Goal: Find specific page/section: Find specific page/section

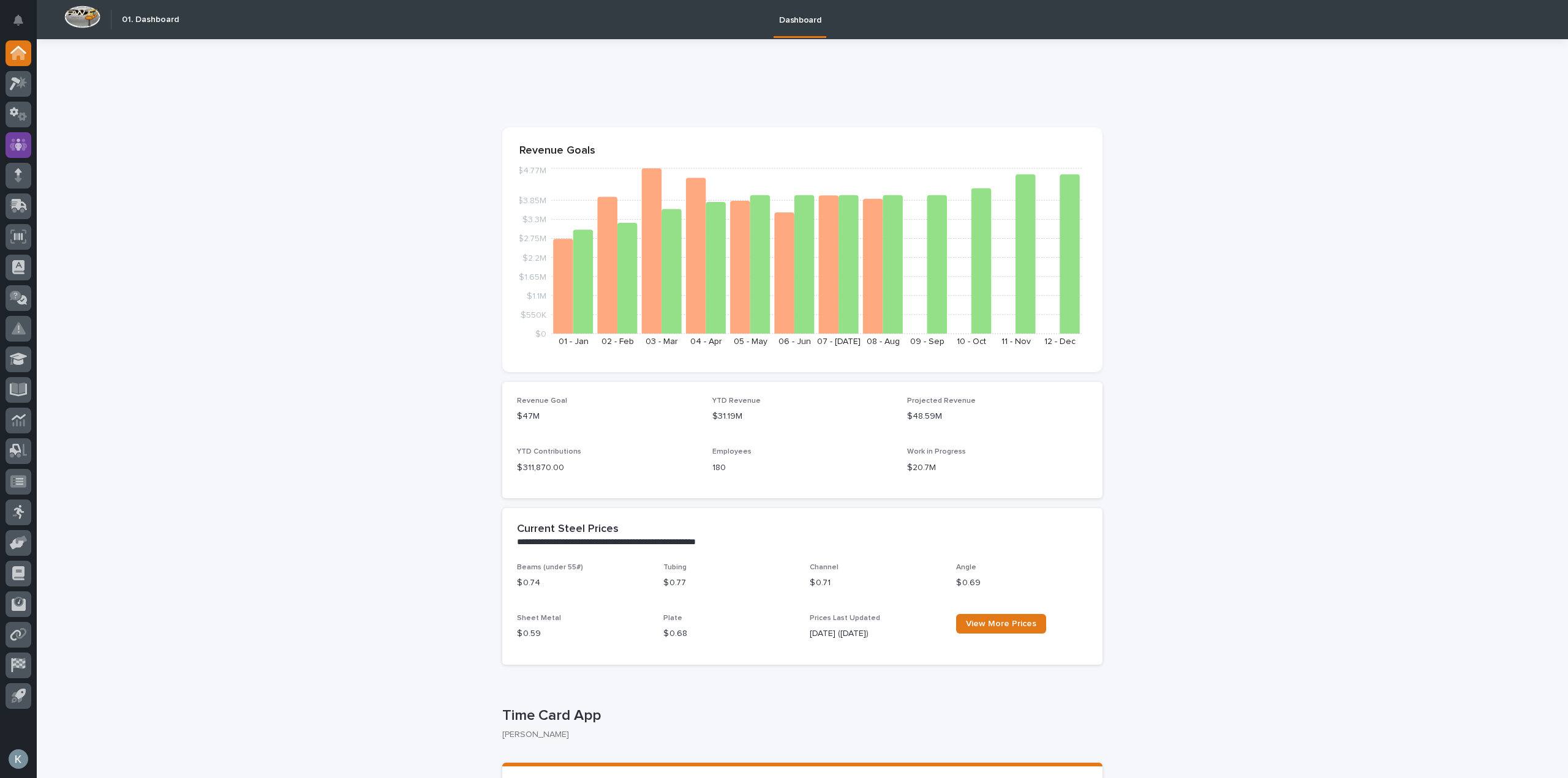
click at [30, 148] on div at bounding box center [19, 145] width 26 height 26
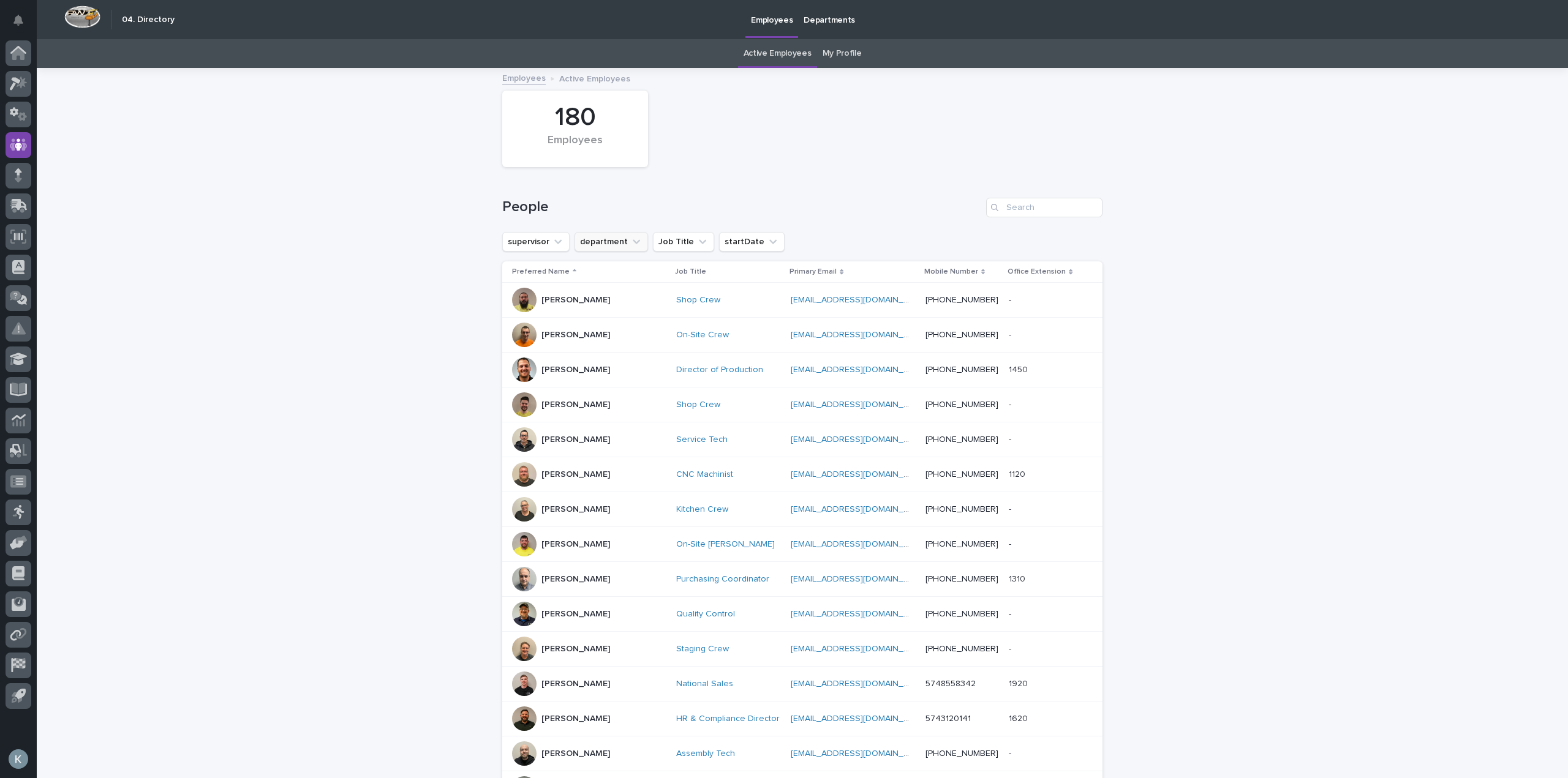
click at [620, 234] on button "department" at bounding box center [611, 242] width 74 height 20
click at [590, 413] on p "Sales" at bounding box center [651, 411] width 133 height 9
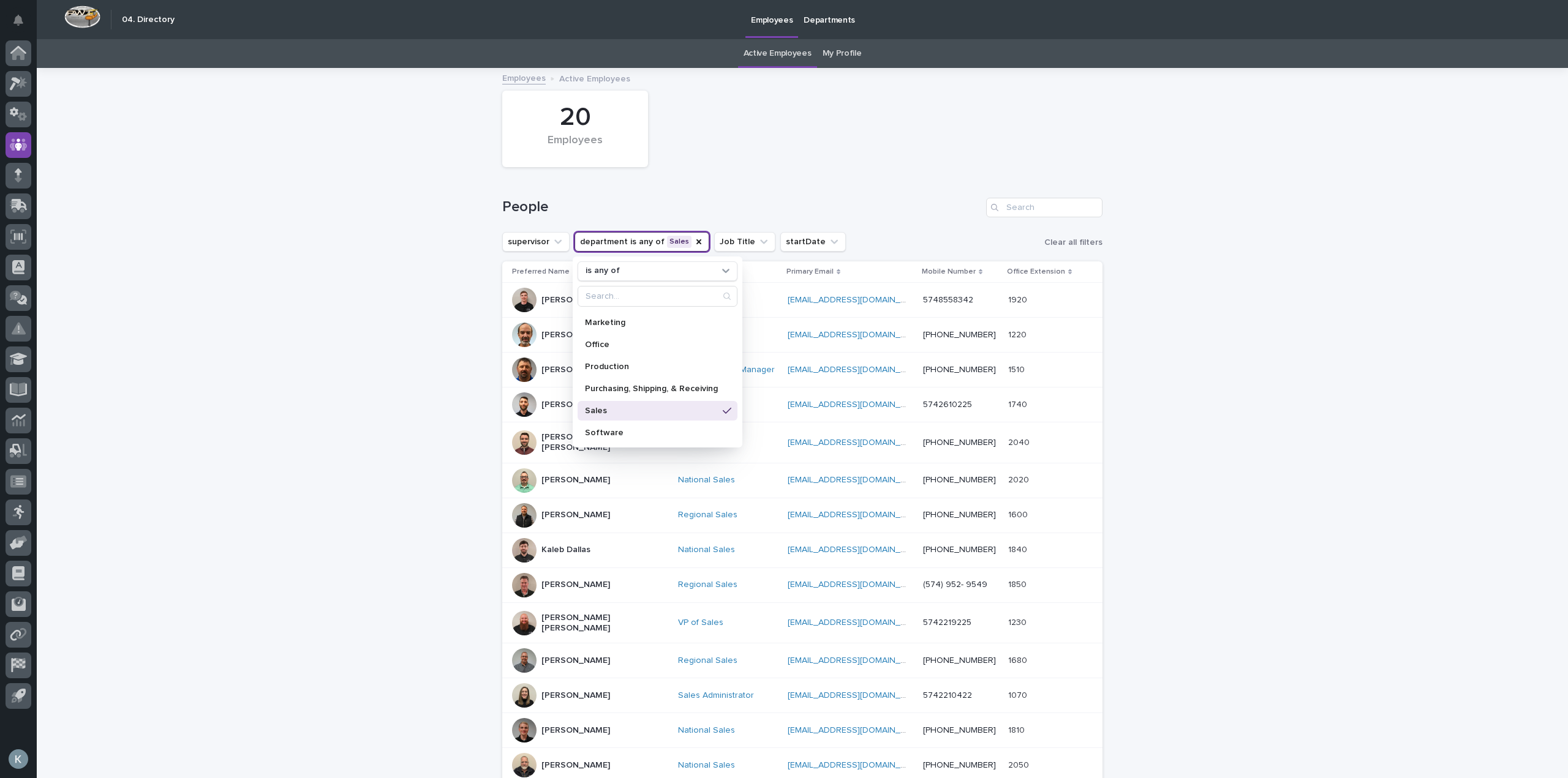
click at [1224, 403] on div "Loading... Saving… Loading... Saving… 20 Employees People supervisor department…" at bounding box center [802, 586] width 1531 height 1033
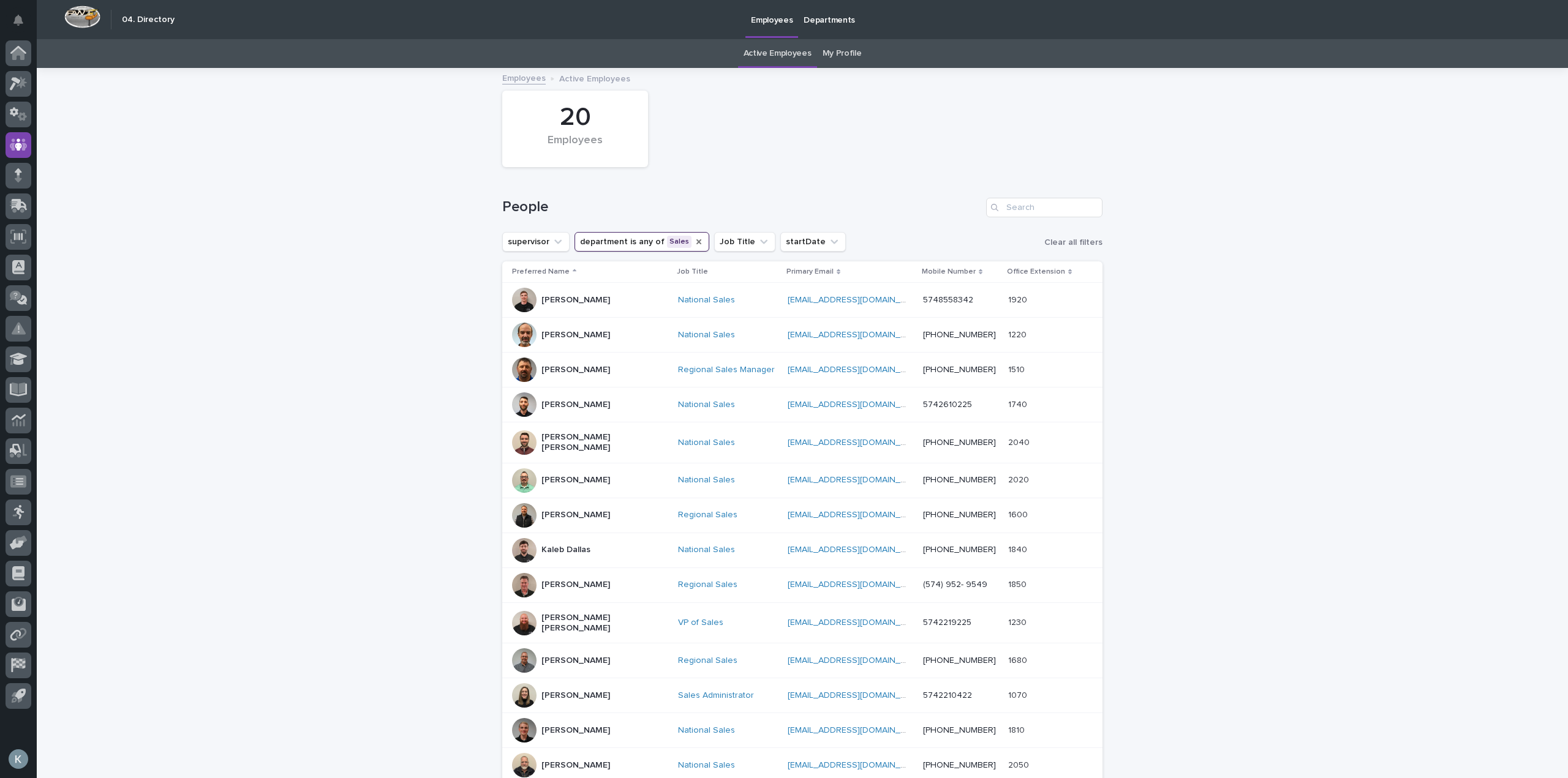
click at [694, 242] on icon "department" at bounding box center [699, 242] width 10 height 10
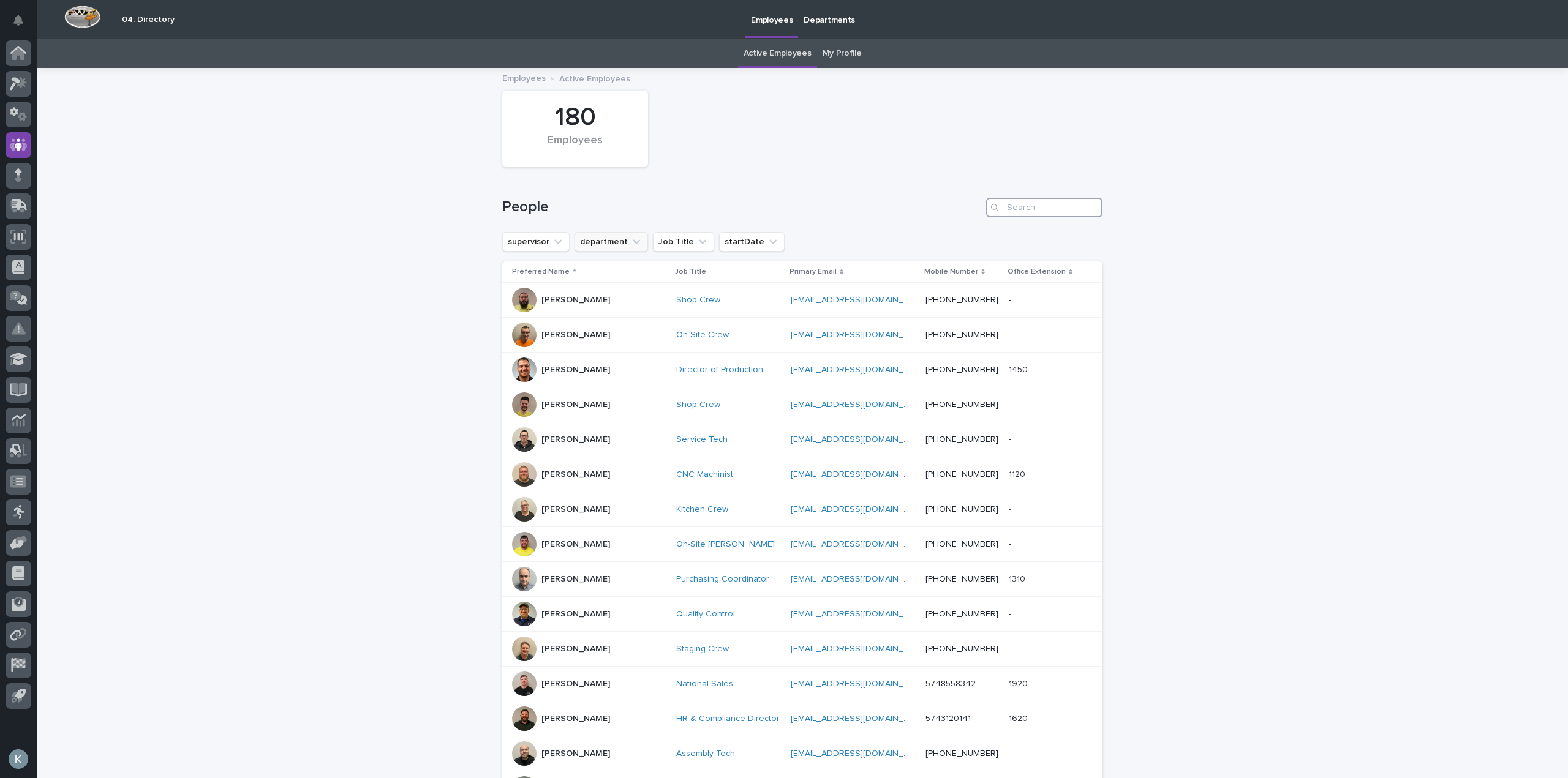
click at [1033, 209] on input "Search" at bounding box center [1044, 207] width 116 height 20
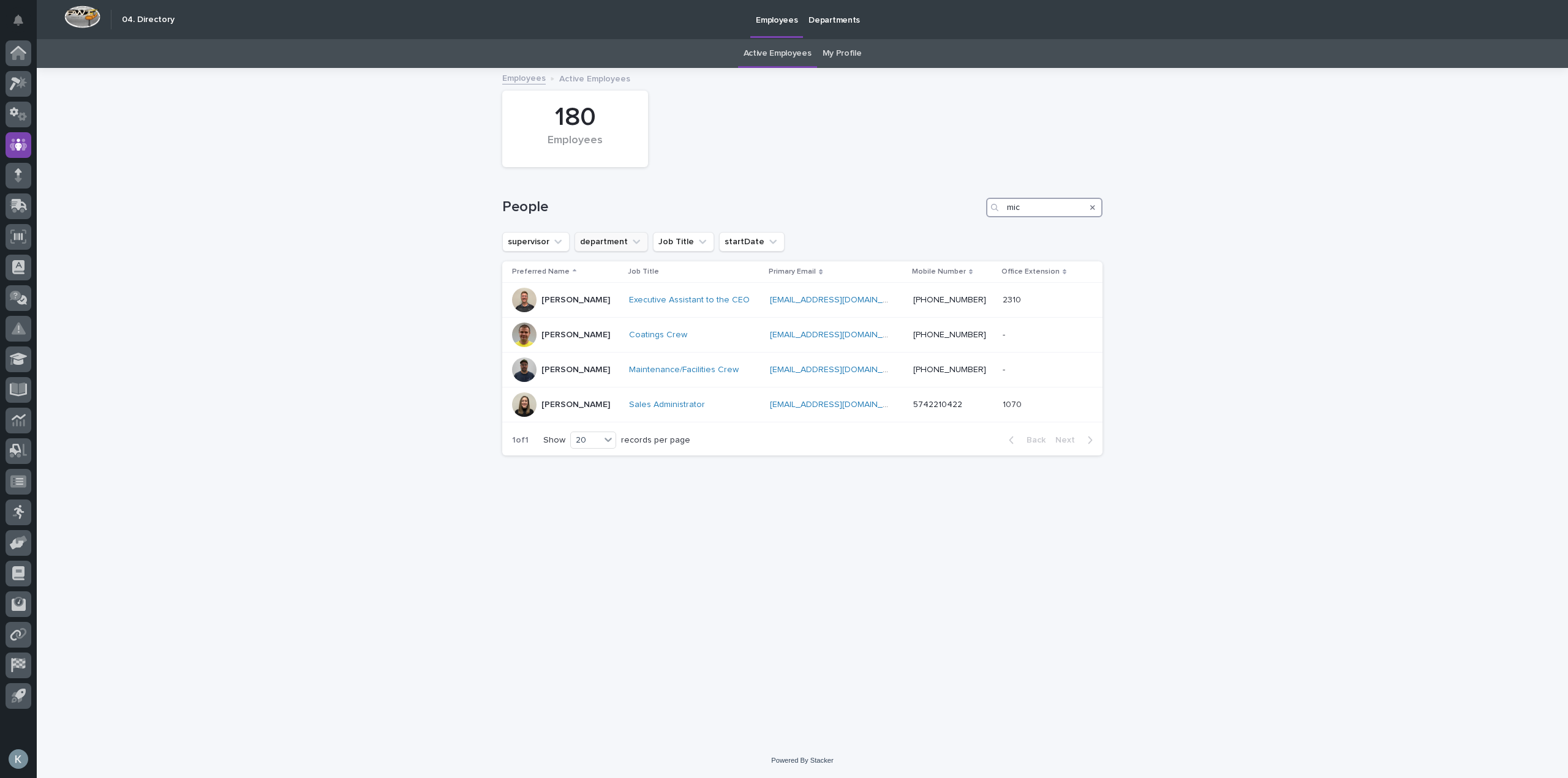
type input "mic"
click at [1091, 208] on icon "Search" at bounding box center [1092, 207] width 5 height 5
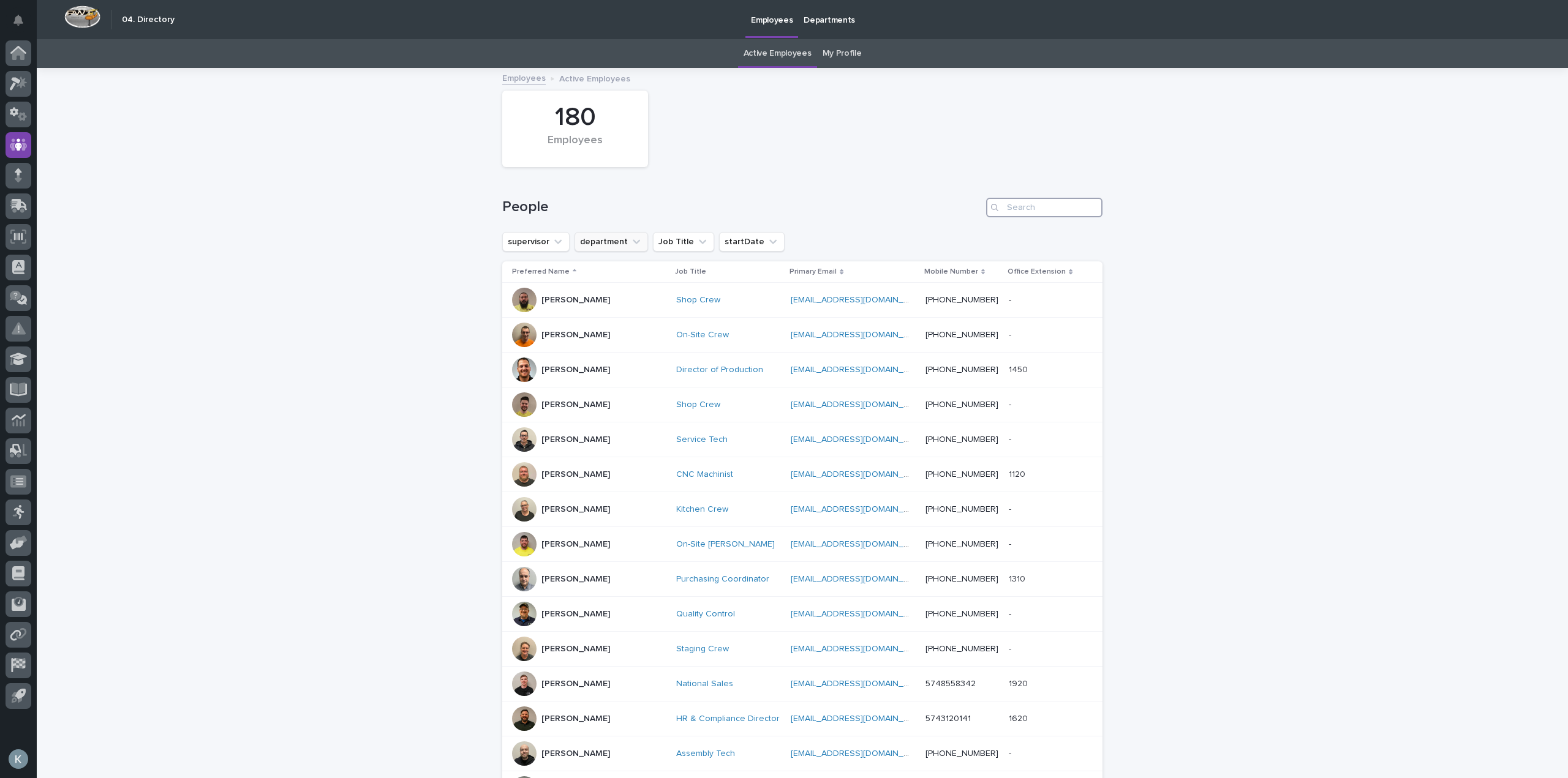
click at [1058, 207] on input "Search" at bounding box center [1044, 207] width 116 height 20
type input "K"
click at [581, 237] on button "department" at bounding box center [611, 242] width 74 height 20
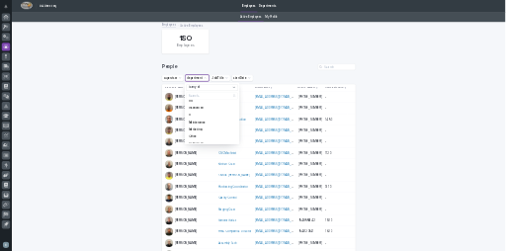
scroll to position [198, 0]
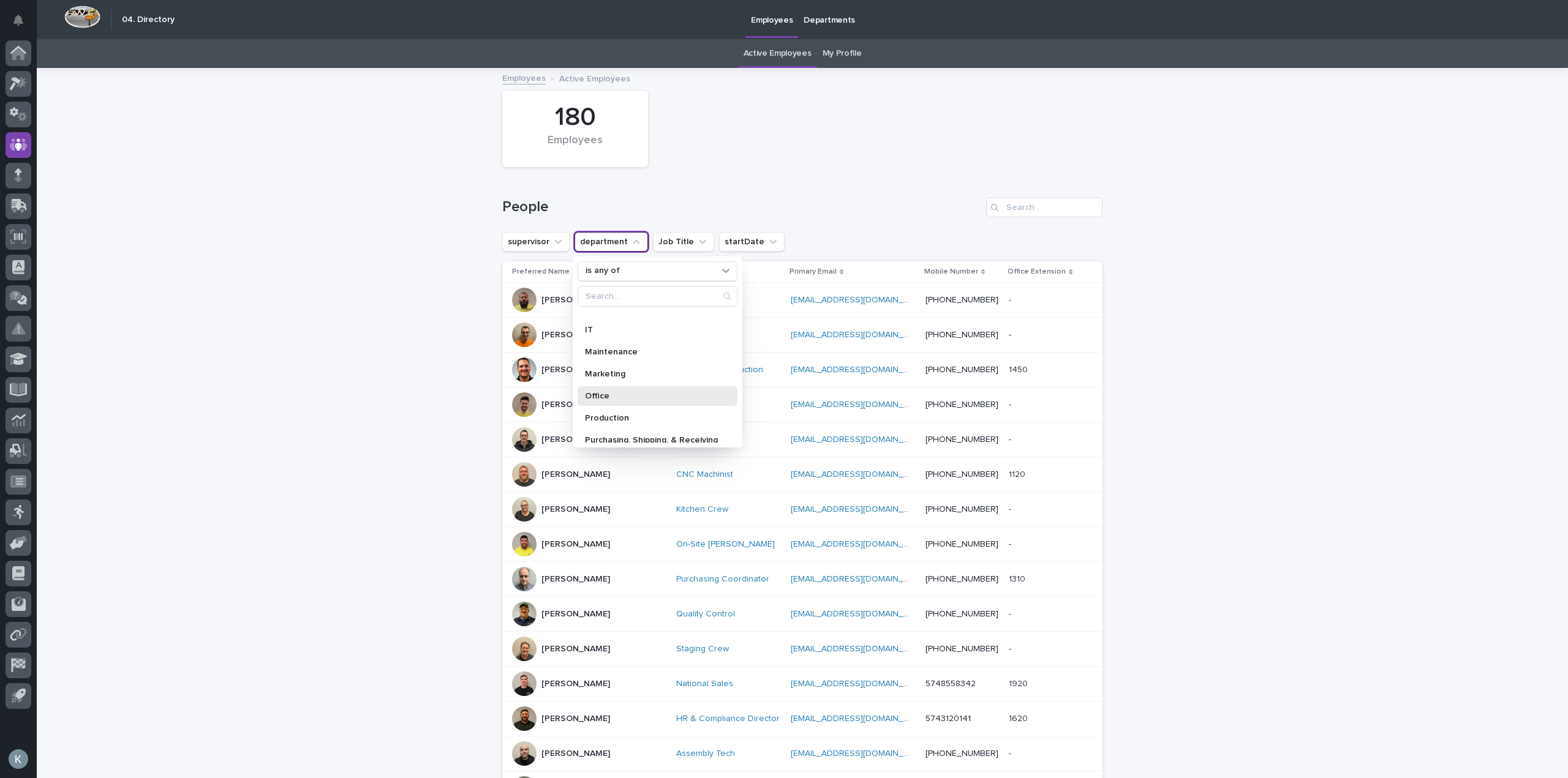
click at [674, 386] on div "Office" at bounding box center [658, 396] width 160 height 20
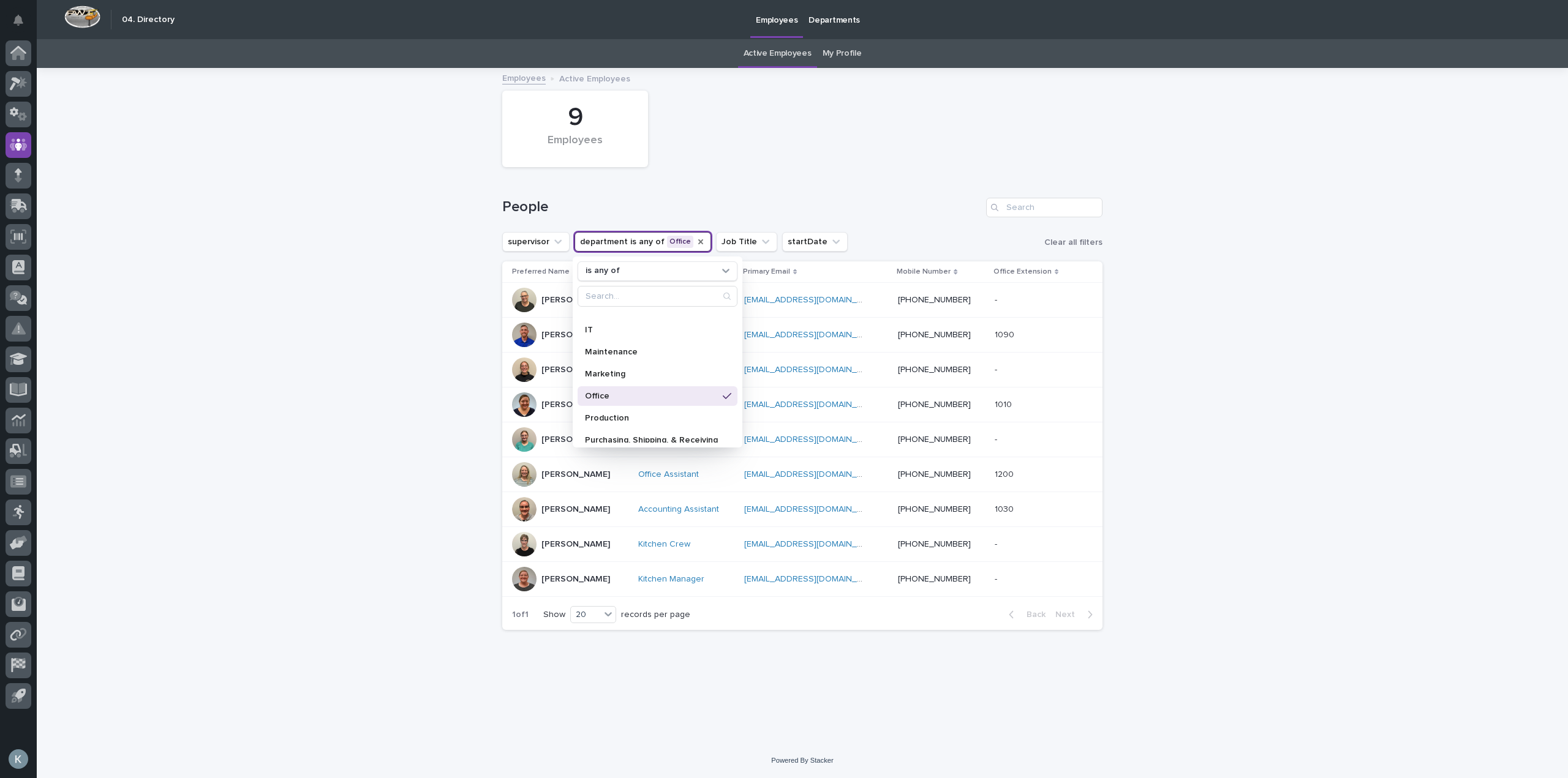
click at [1269, 370] on div "Loading... Saving… Loading... Saving… 9 Employees People supervisor department …" at bounding box center [802, 406] width 1531 height 674
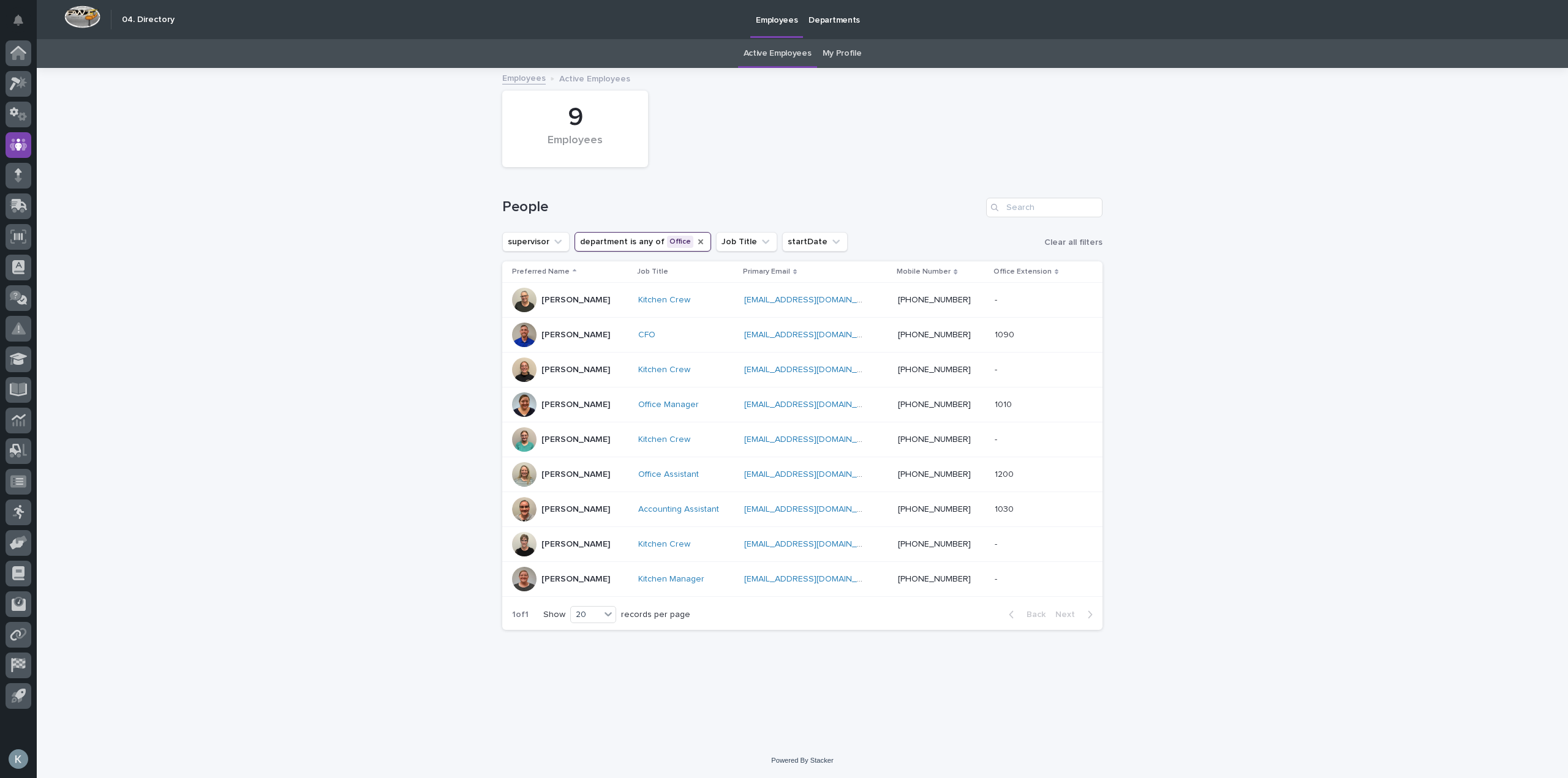
click at [588, 301] on p "[PERSON_NAME]" at bounding box center [575, 300] width 69 height 11
click at [696, 245] on icon "department" at bounding box center [701, 242] width 10 height 10
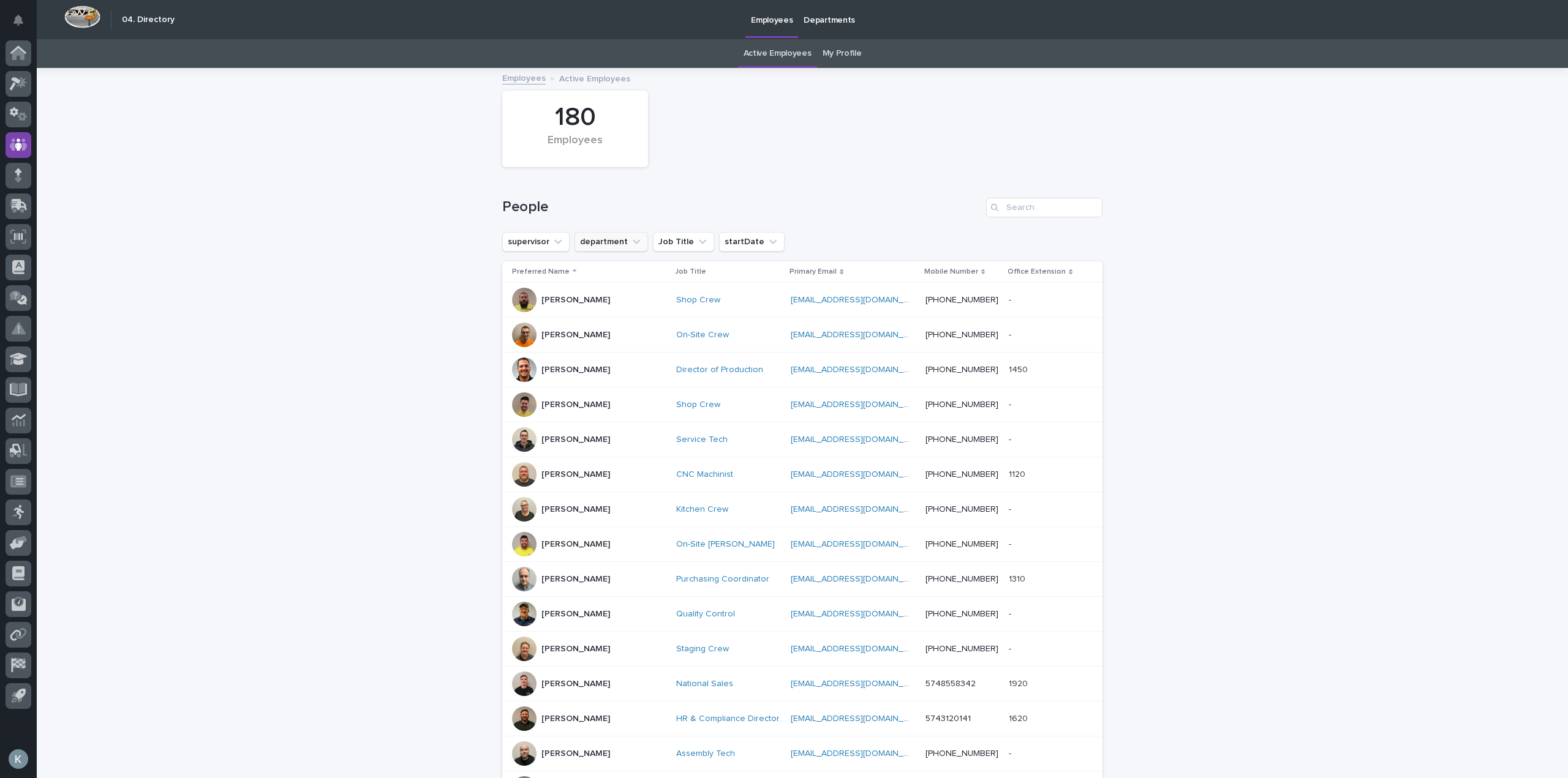
click at [588, 244] on button "department" at bounding box center [611, 242] width 74 height 20
click at [667, 334] on div "Customer Support" at bounding box center [658, 342] width 160 height 20
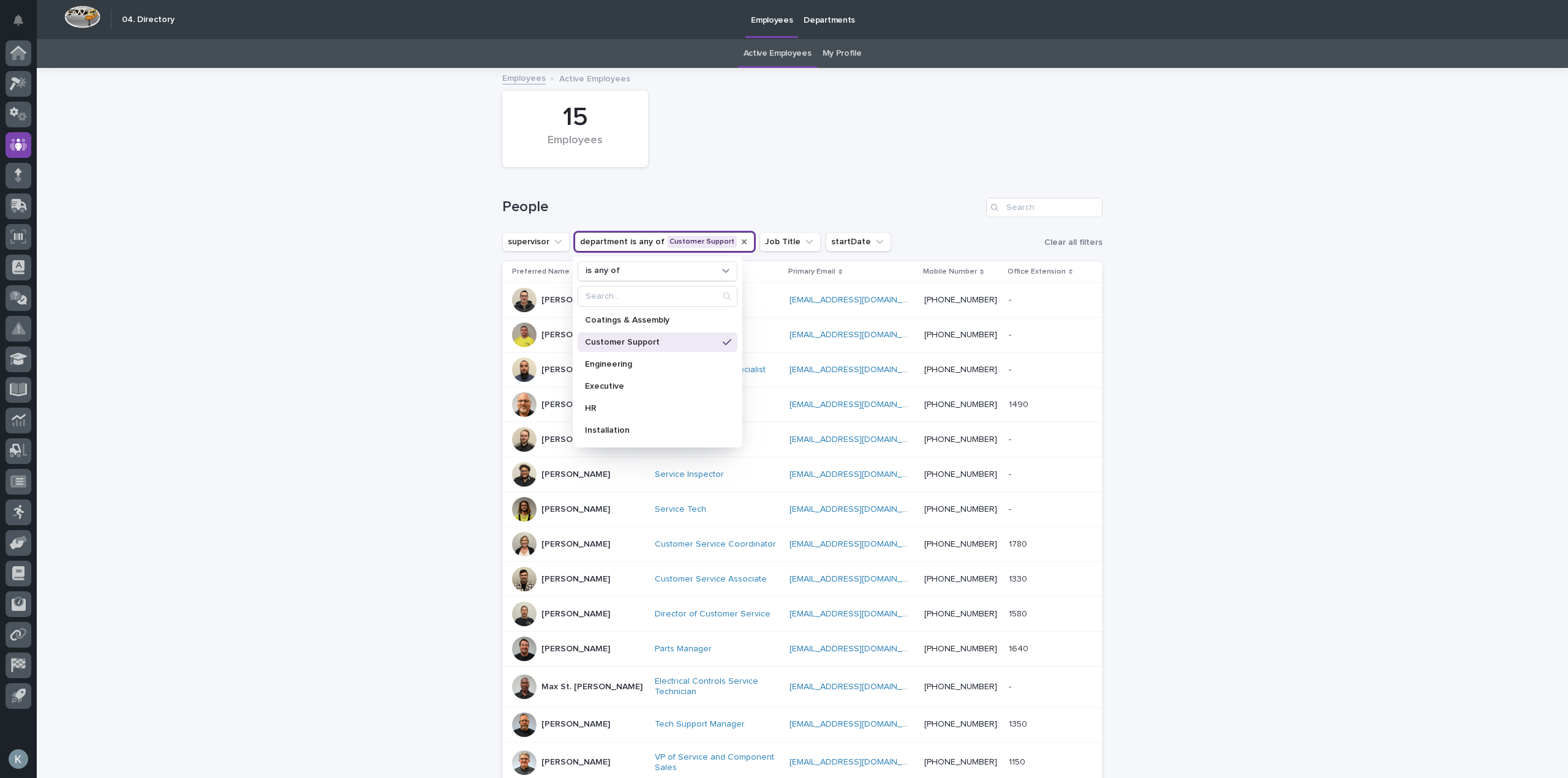
click at [1464, 339] on div "Loading... Saving… Loading... Saving… 15 Employees People supervisor department…" at bounding box center [802, 496] width 1531 height 854
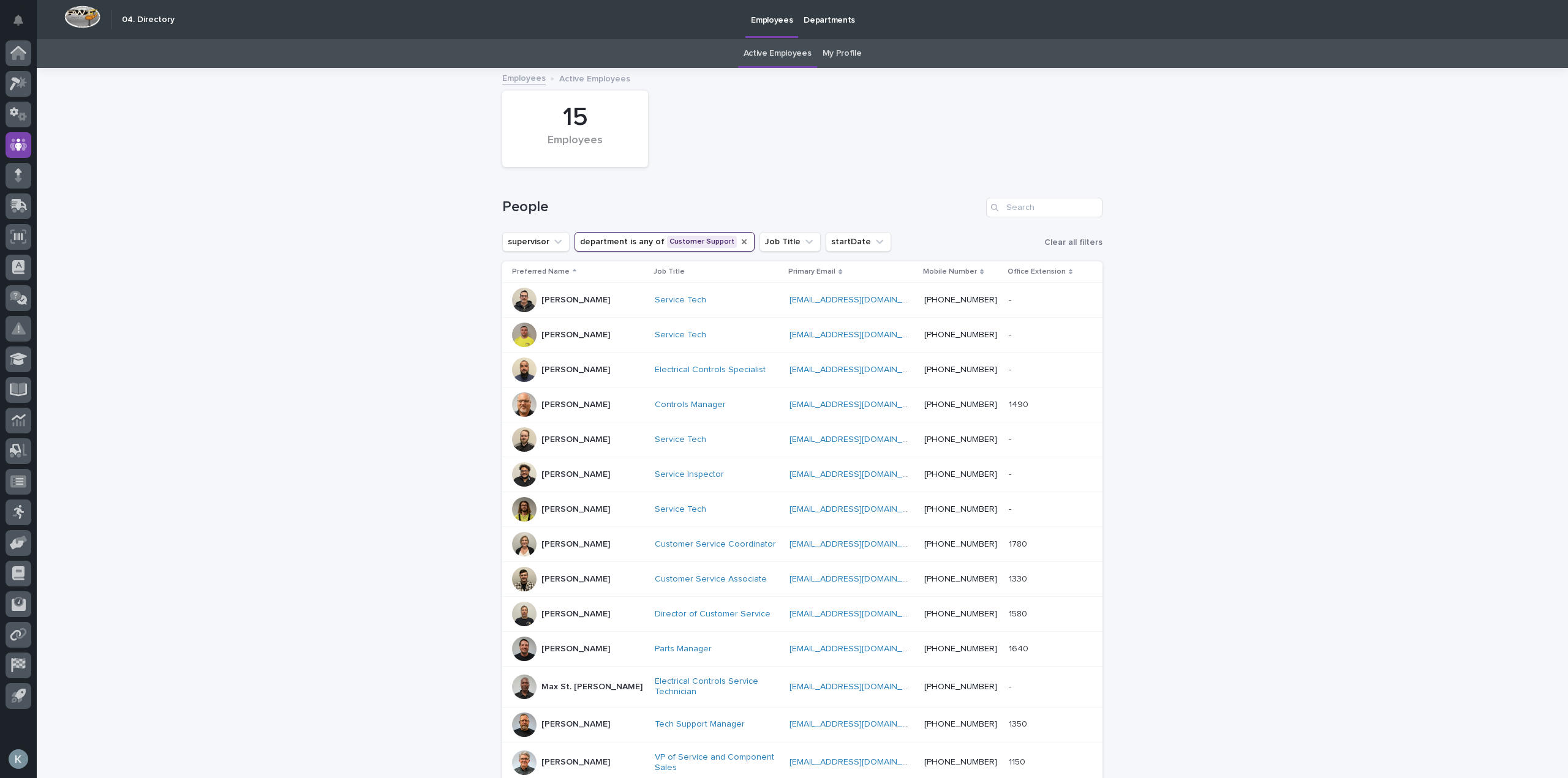
scroll to position [61, 0]
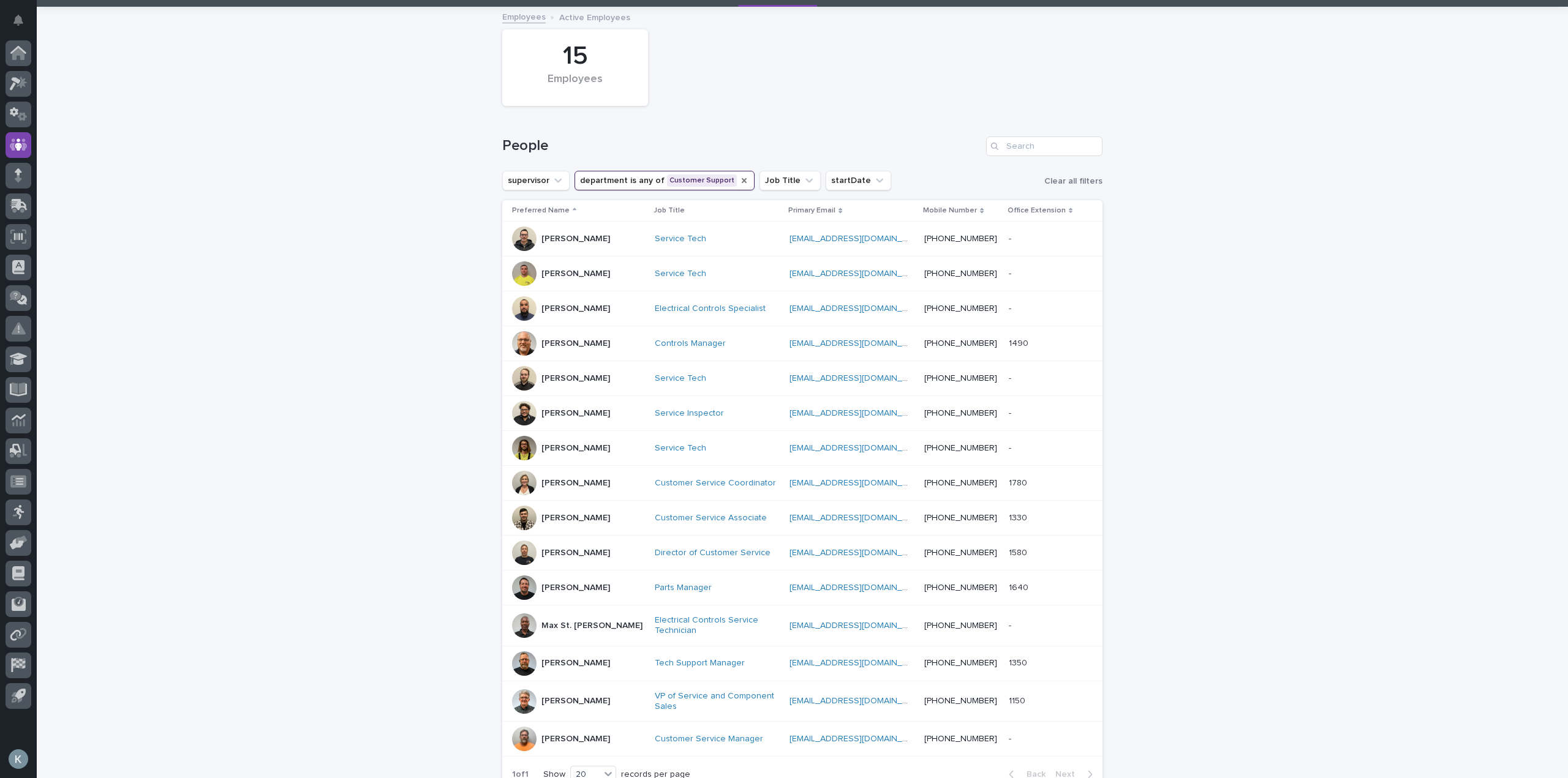
click at [561, 512] on div "[PERSON_NAME]" at bounding box center [575, 517] width 69 height 13
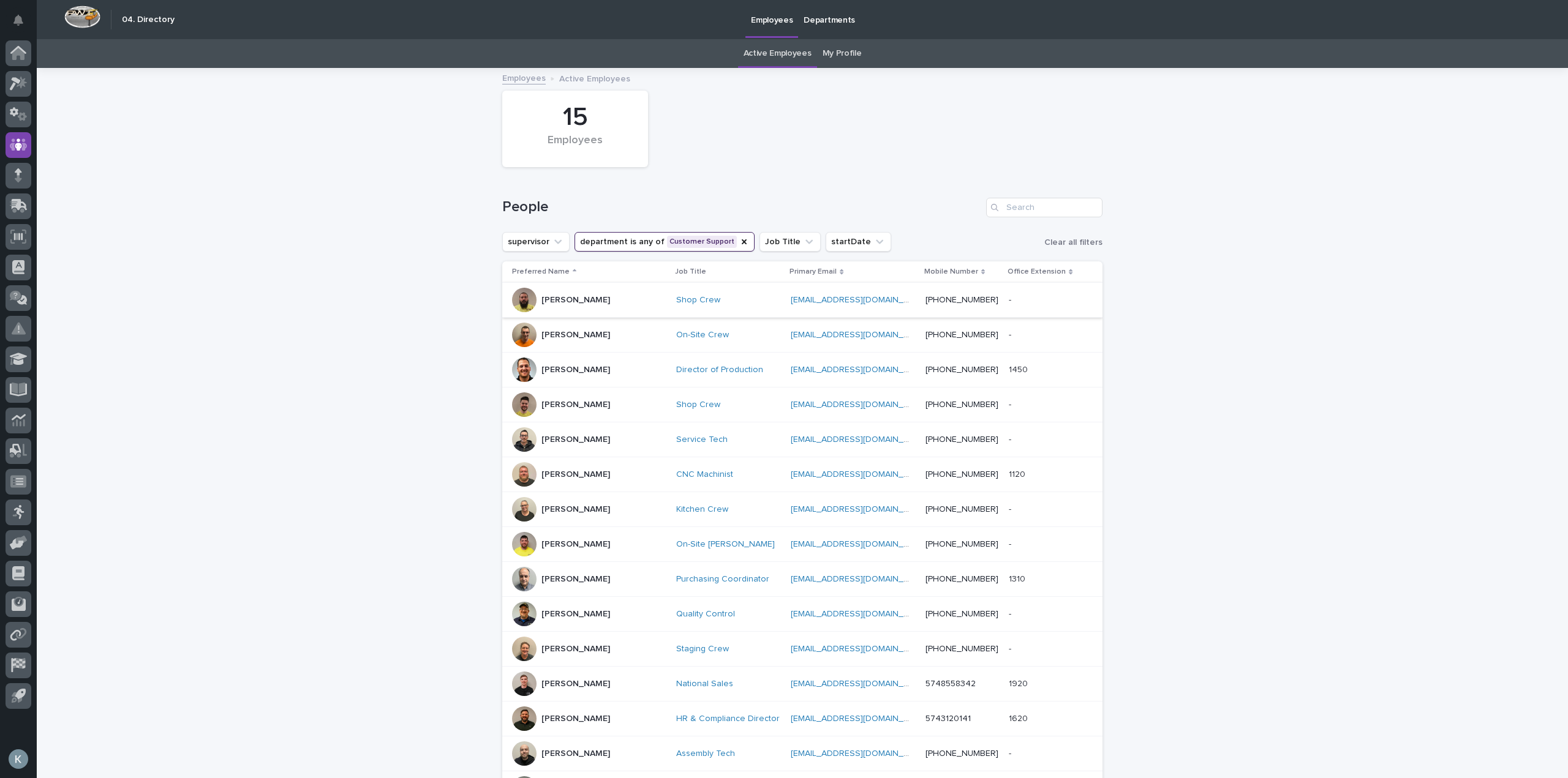
scroll to position [39, 0]
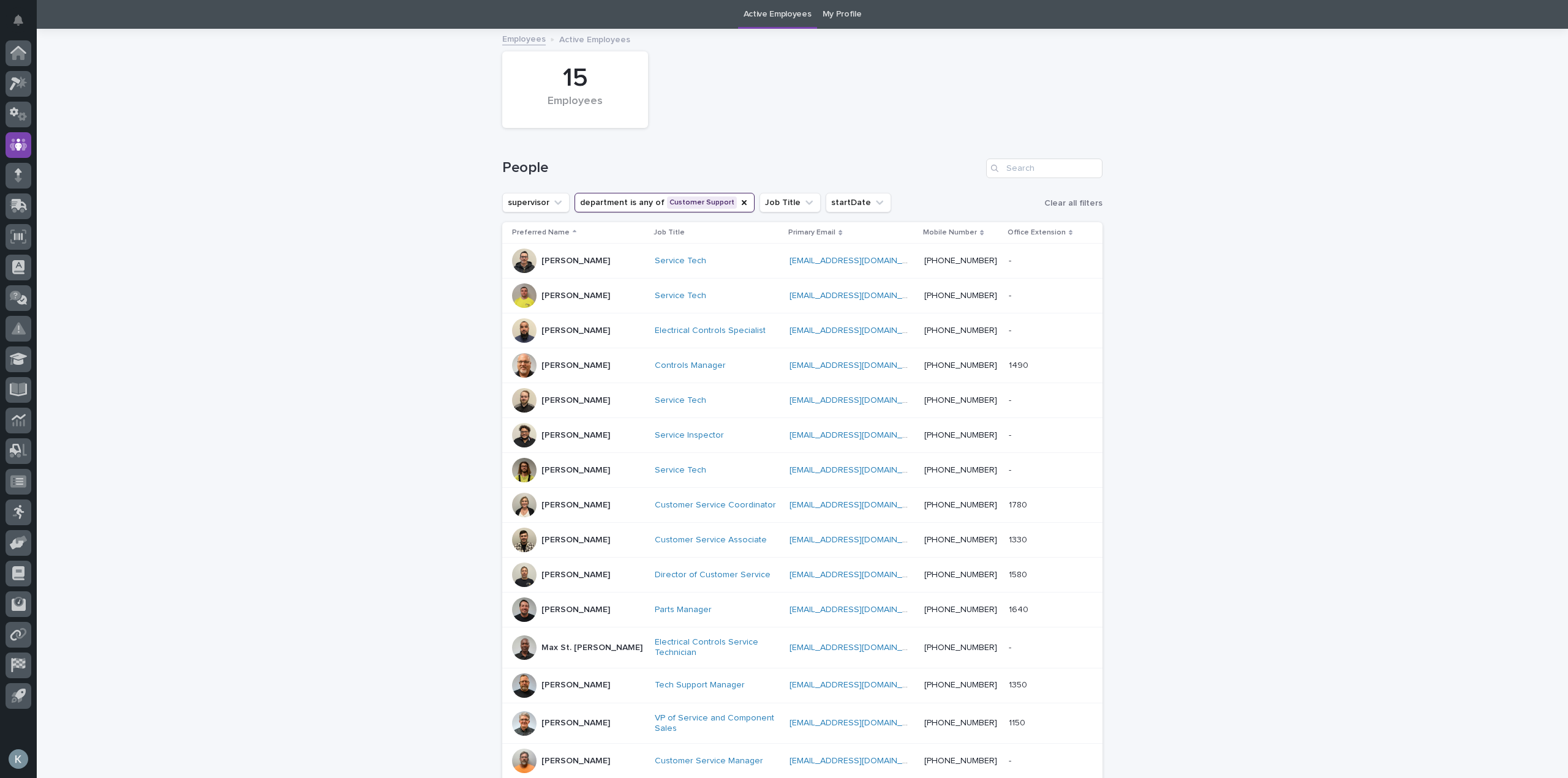
click at [557, 605] on p "[PERSON_NAME]" at bounding box center [575, 610] width 69 height 11
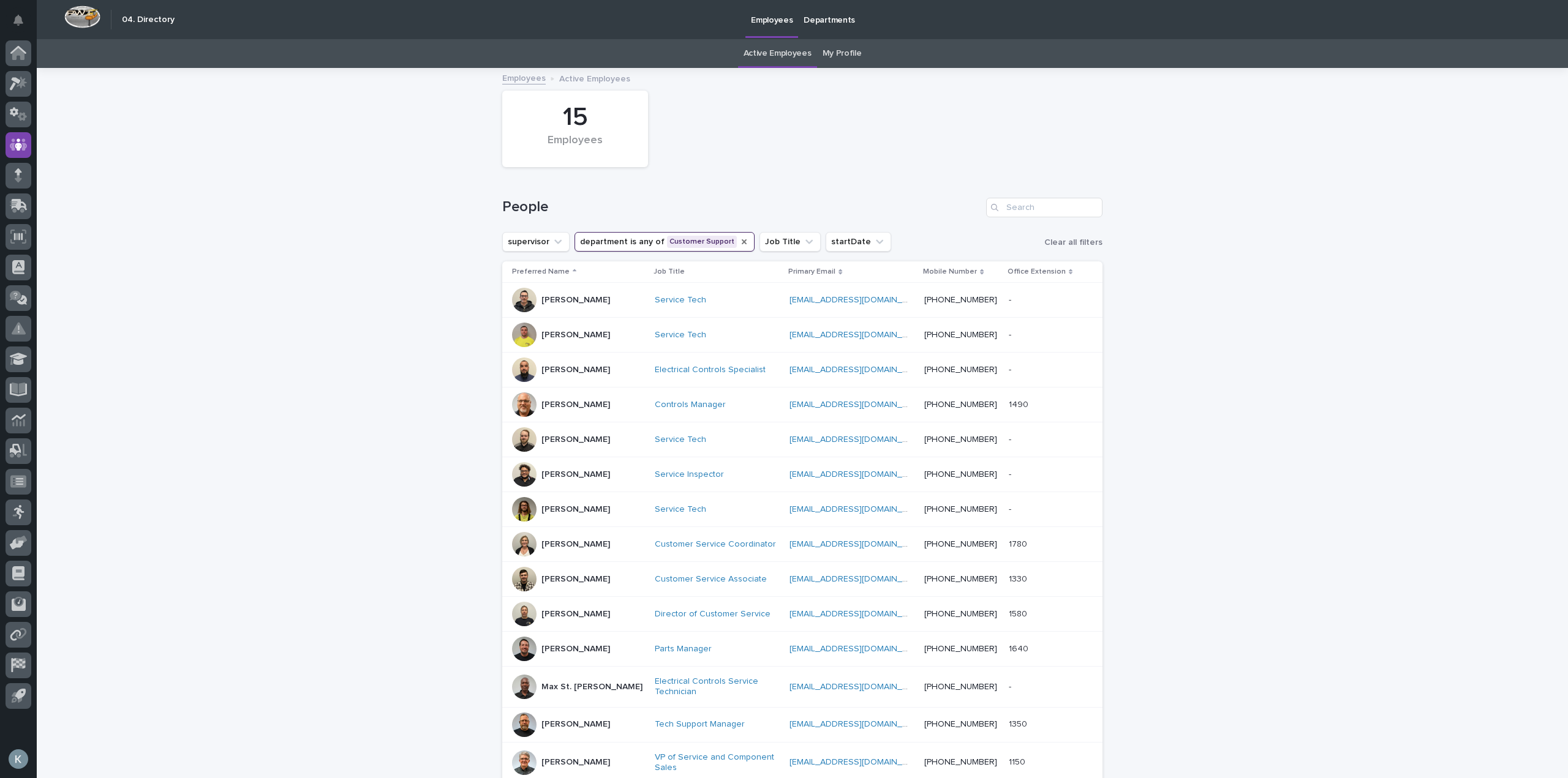
click at [742, 240] on icon "department" at bounding box center [744, 242] width 5 height 5
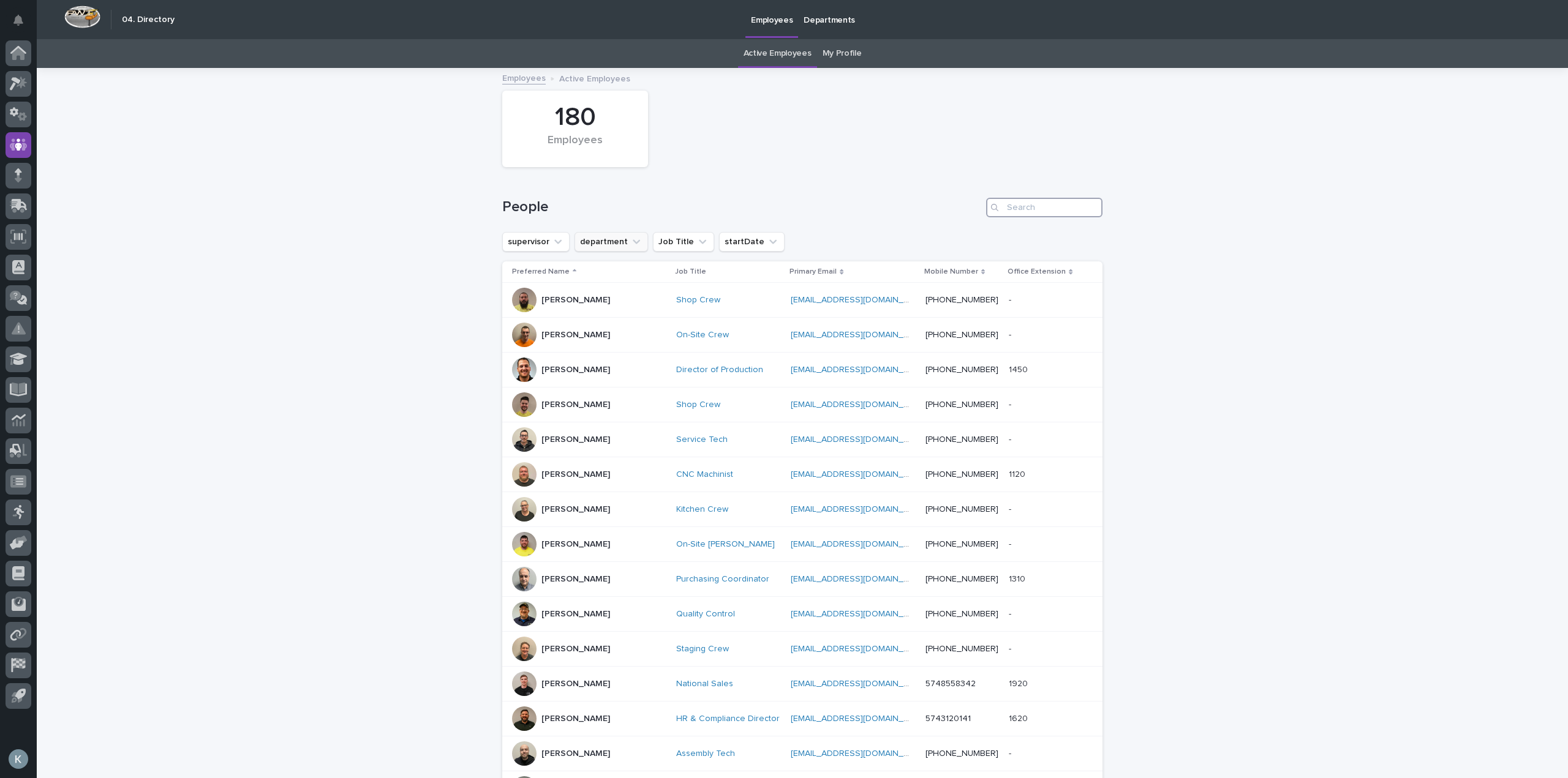
click at [1017, 210] on input "Search" at bounding box center [1044, 207] width 116 height 20
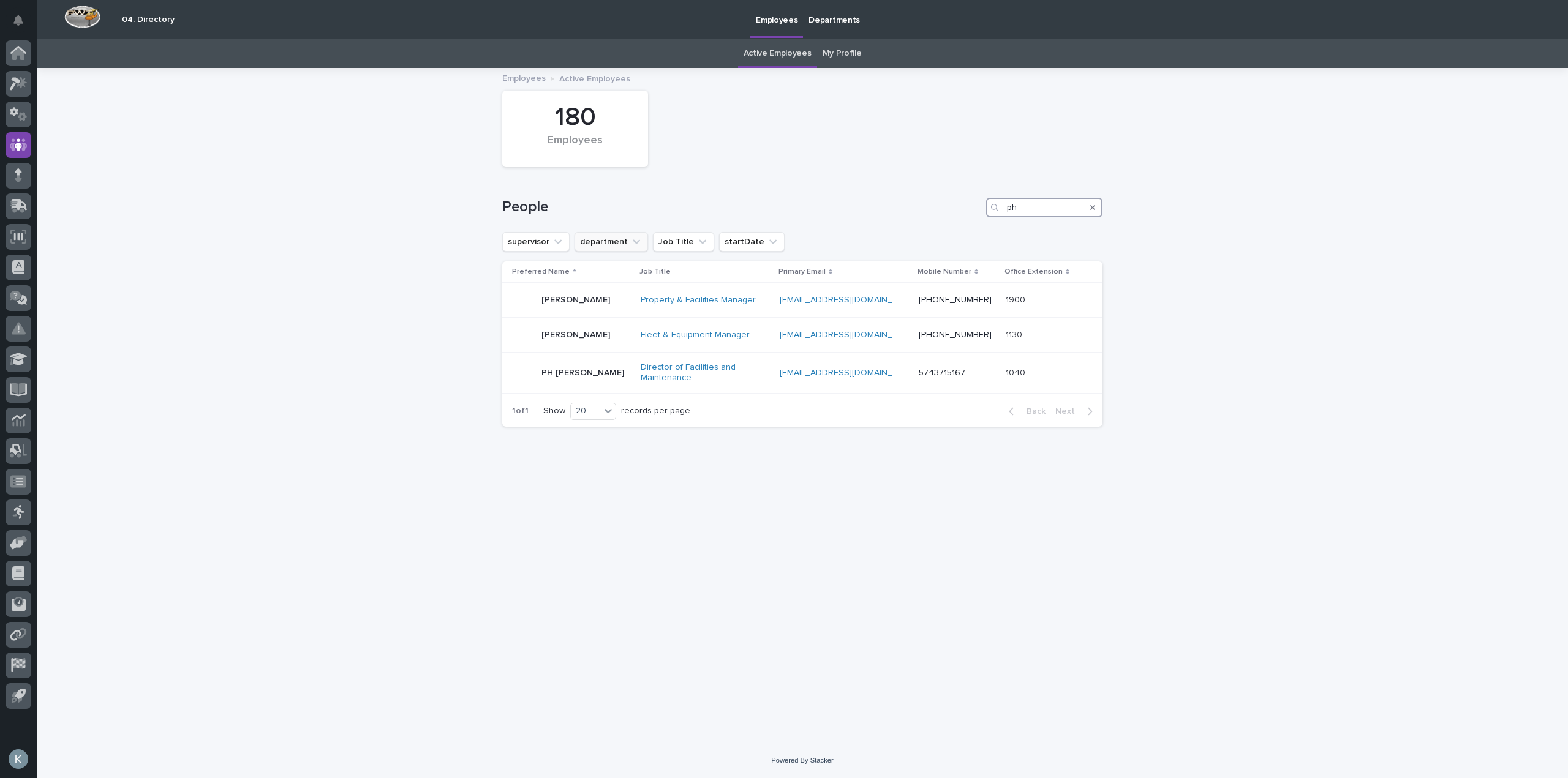
type input "ph"
click at [1092, 205] on icon "Search" at bounding box center [1092, 207] width 5 height 7
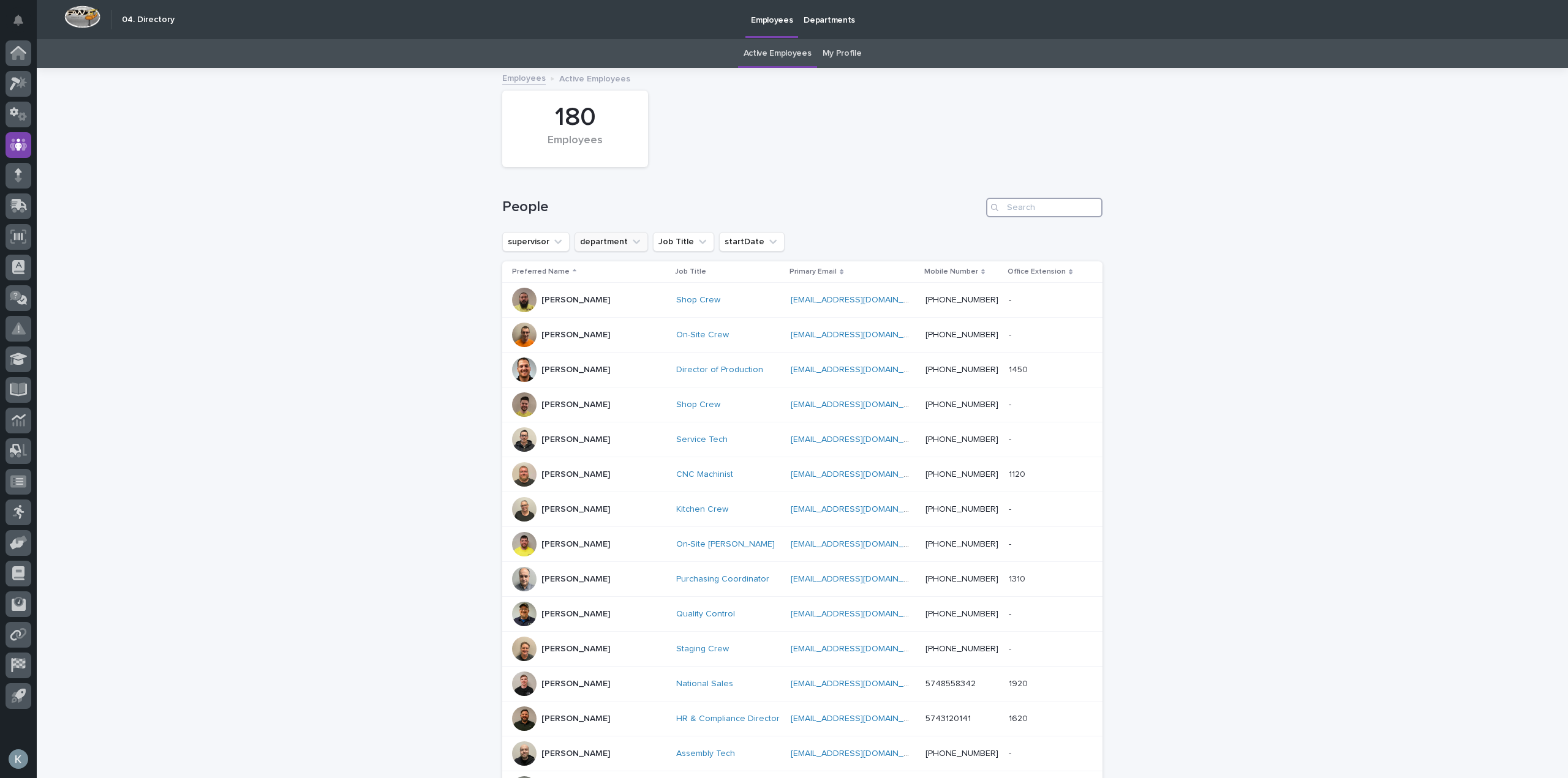
click at [1072, 207] on input "Search" at bounding box center [1044, 207] width 116 height 20
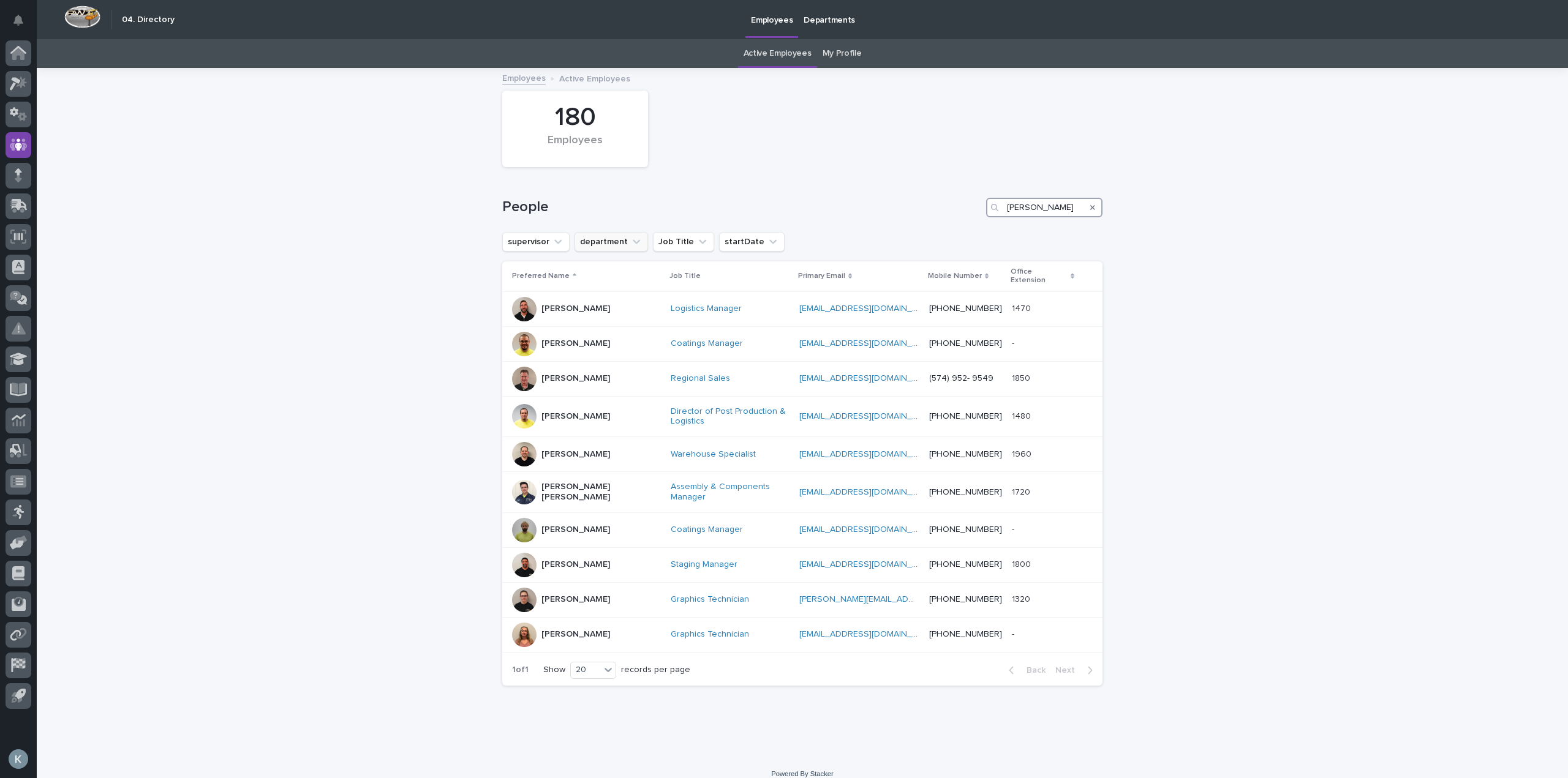
type input "[PERSON_NAME]"
click at [562, 339] on p "[PERSON_NAME]" at bounding box center [575, 344] width 69 height 11
drag, startPoint x: 1087, startPoint y: 207, endPoint x: 1080, endPoint y: 206, distance: 7.1
click at [1090, 207] on icon "Search" at bounding box center [1092, 207] width 5 height 5
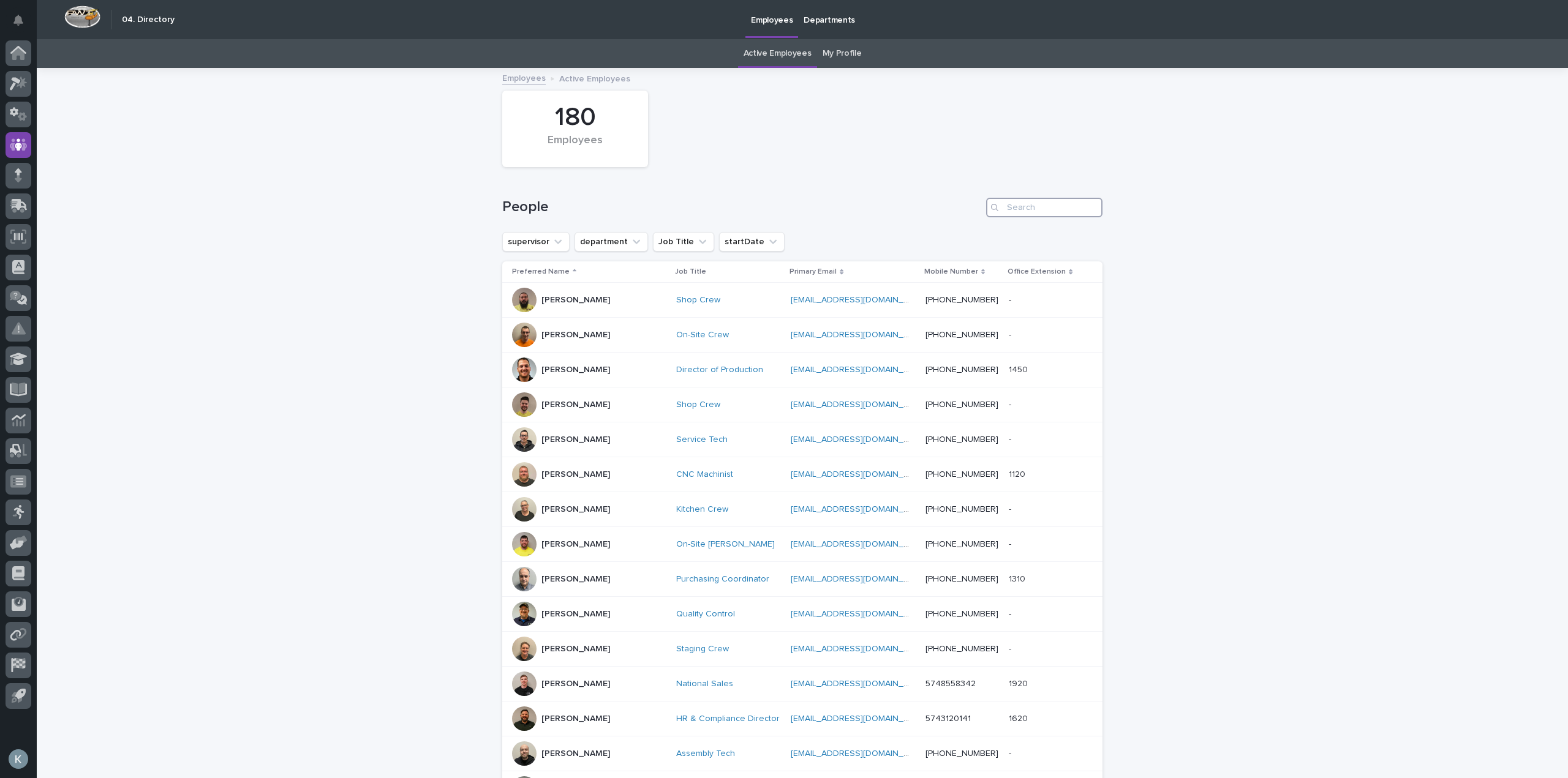
click at [1063, 205] on input "Search" at bounding box center [1044, 207] width 116 height 20
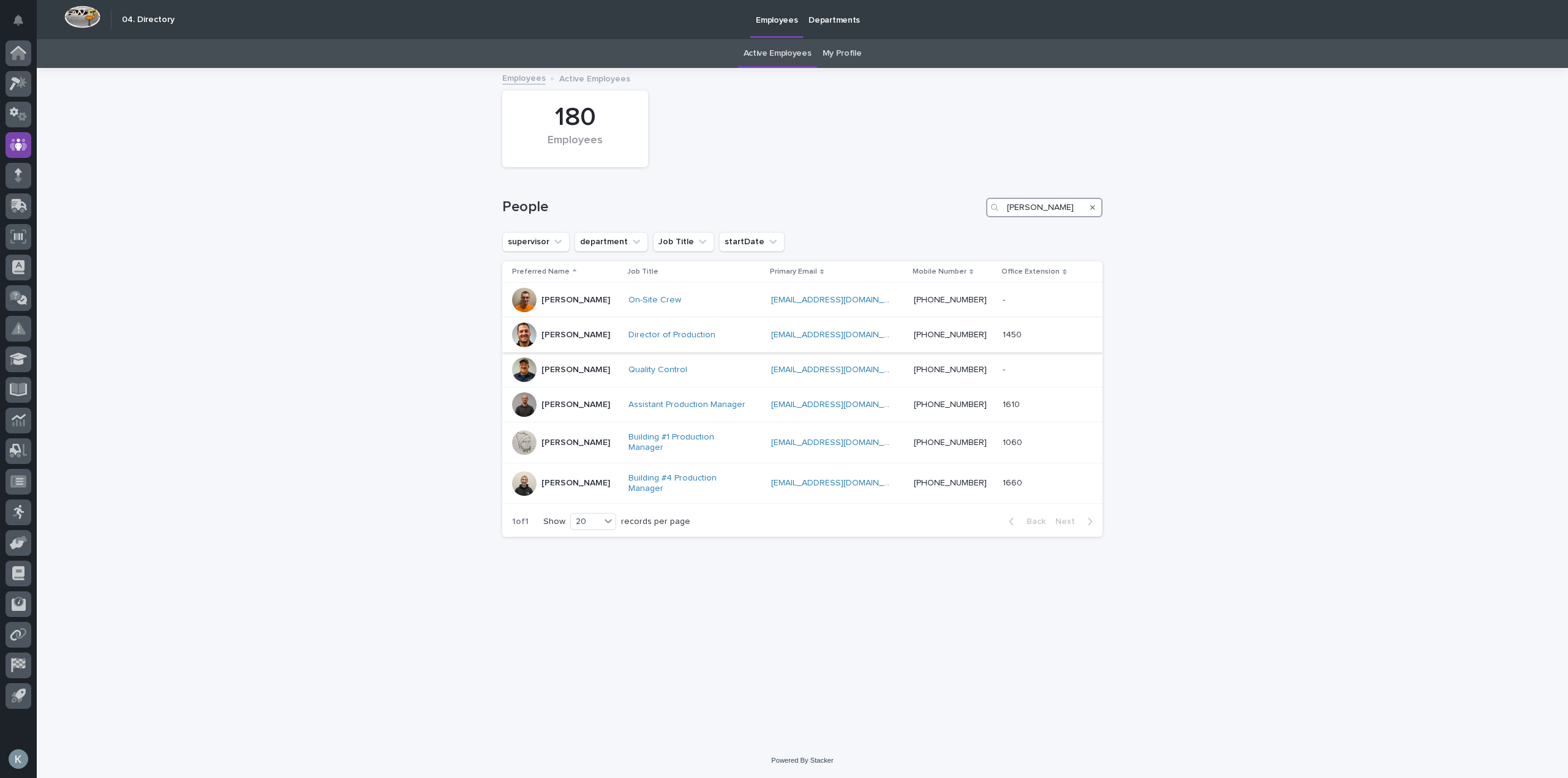
type input "[PERSON_NAME]"
click at [557, 331] on p "[PERSON_NAME]" at bounding box center [575, 335] width 69 height 11
click at [1078, 210] on input "[PERSON_NAME]" at bounding box center [1044, 207] width 116 height 20
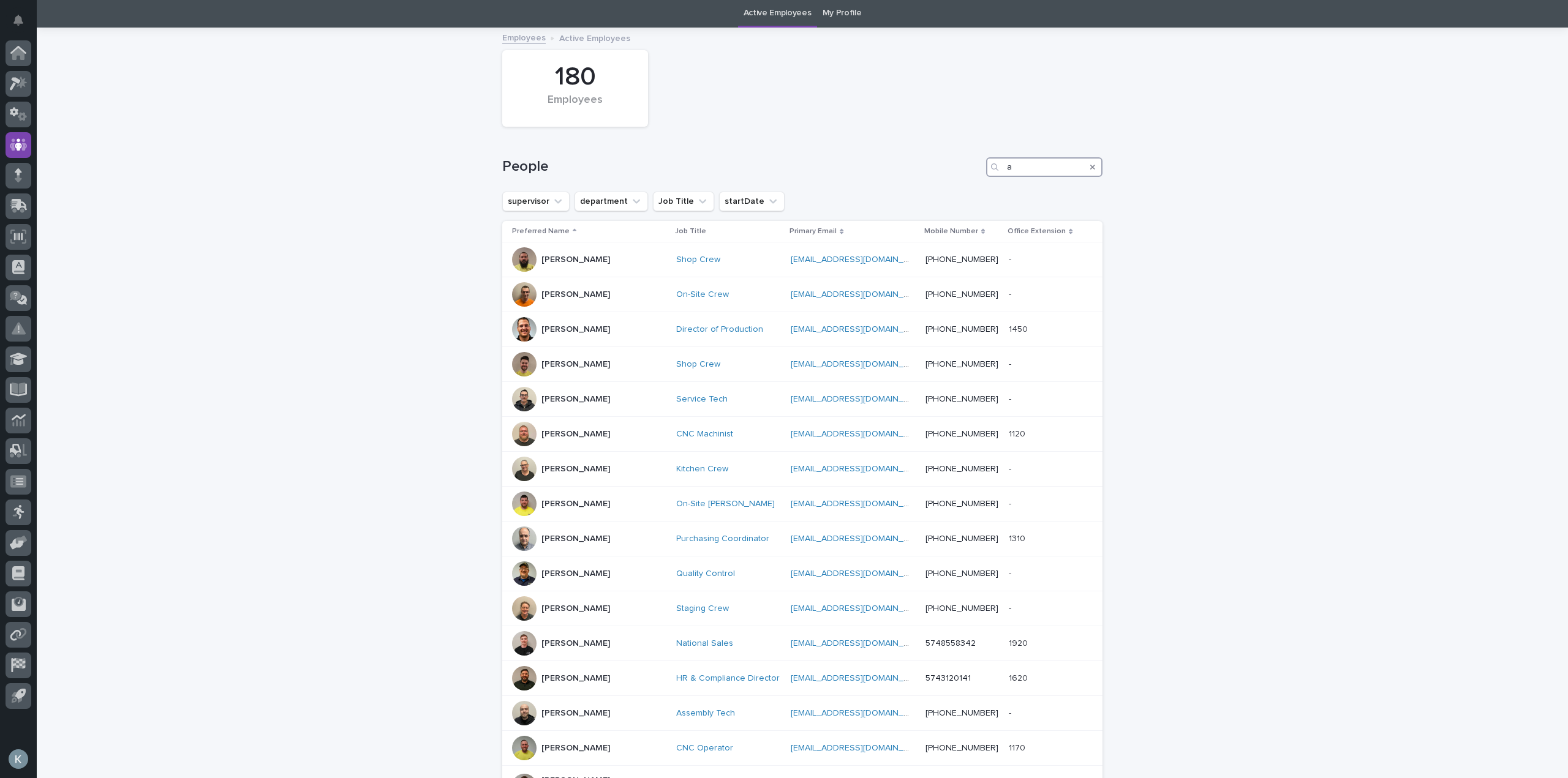
scroll to position [61, 0]
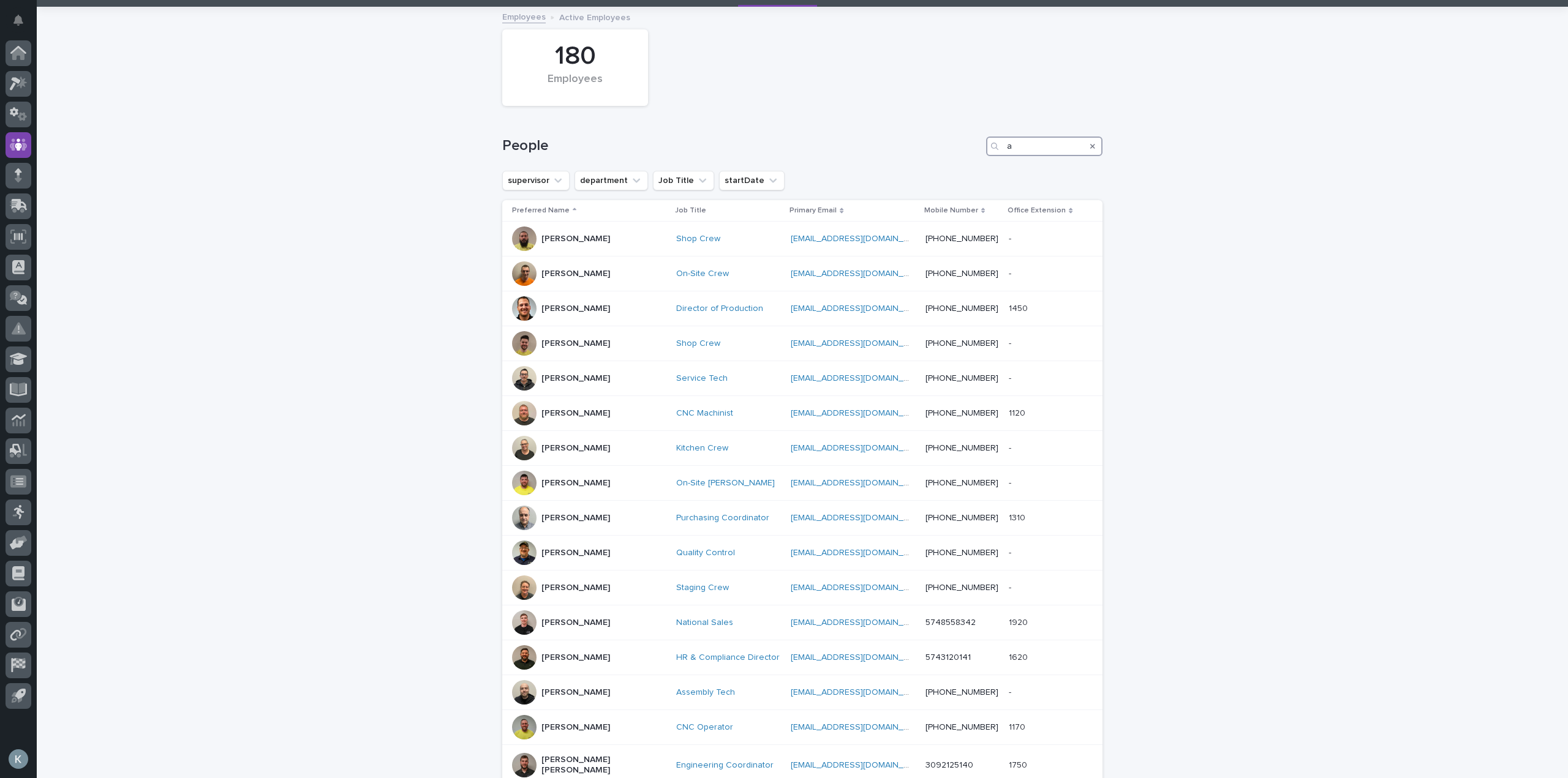
type input "a"
